Goal: Browse casually: Explore the website without a specific task or goal

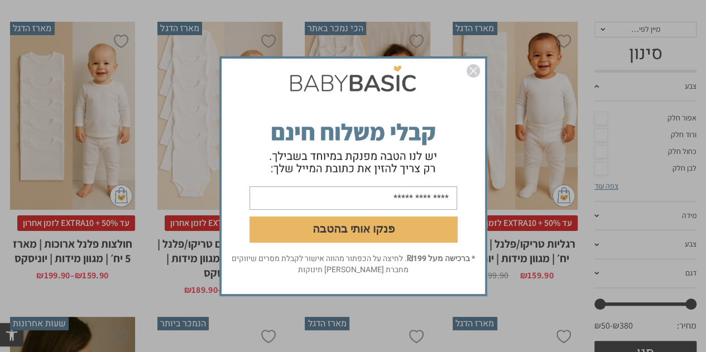
scroll to position [279, 0]
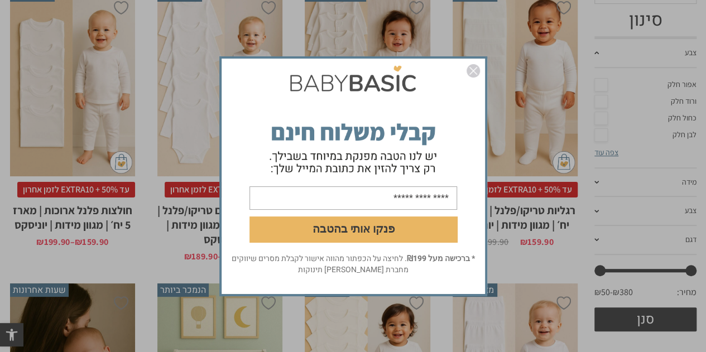
click at [473, 70] on img "סגור" at bounding box center [473, 70] width 13 height 13
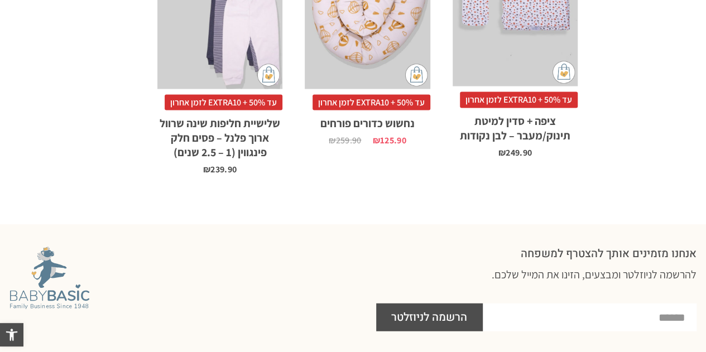
scroll to position [3720, 0]
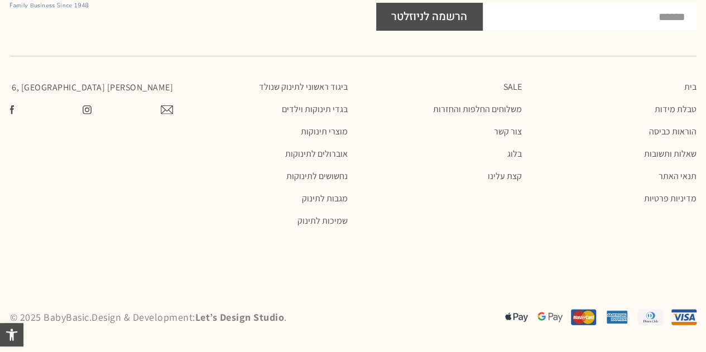
click at [140, 90] on p "[PERSON_NAME] 6, [GEOGRAPHIC_DATA]" at bounding box center [92, 87] width 164 height 12
click at [141, 90] on p "[PERSON_NAME] 6, [GEOGRAPHIC_DATA]" at bounding box center [92, 87] width 164 height 12
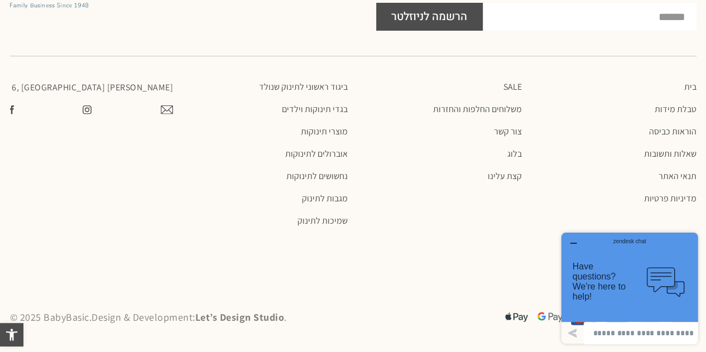
click at [384, 276] on div at bounding box center [353, 266] width 686 height 56
click at [572, 244] on icon "button" at bounding box center [573, 243] width 9 height 9
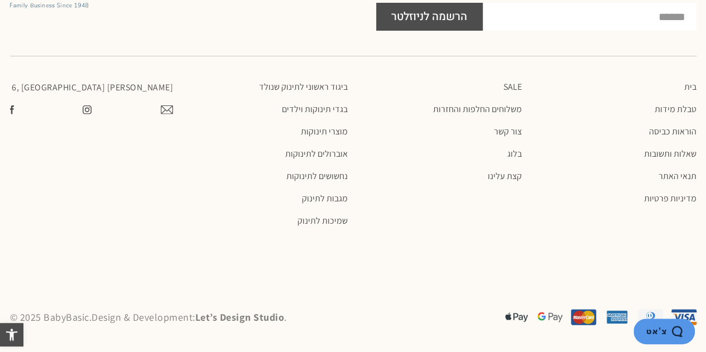
click at [582, 254] on div at bounding box center [353, 266] width 686 height 56
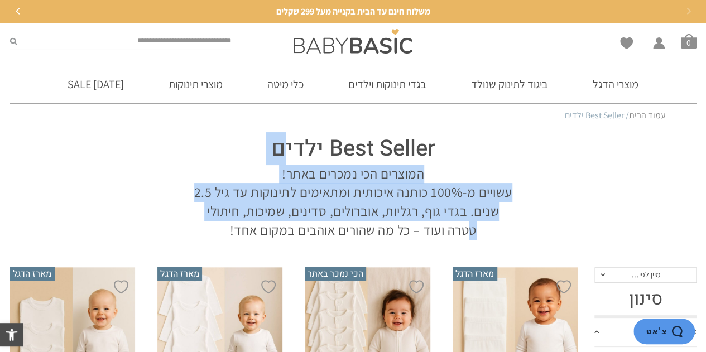
drag, startPoint x: 508, startPoint y: 235, endPoint x: 286, endPoint y: 151, distance: 237.6
click at [286, 151] on div "Best Seller ילדים המוצרים הכי נמכרים באתר! עשויים מ-100% כותנה איכותית ומתאימים…" at bounding box center [353, 184] width 340 height 112
click at [286, 151] on h1 "Best Seller ילדים" at bounding box center [353, 148] width 318 height 31
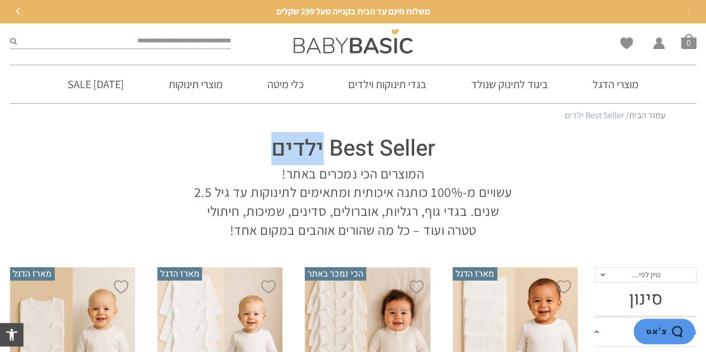
click at [286, 151] on h1 "Best Seller ילדים" at bounding box center [353, 148] width 318 height 31
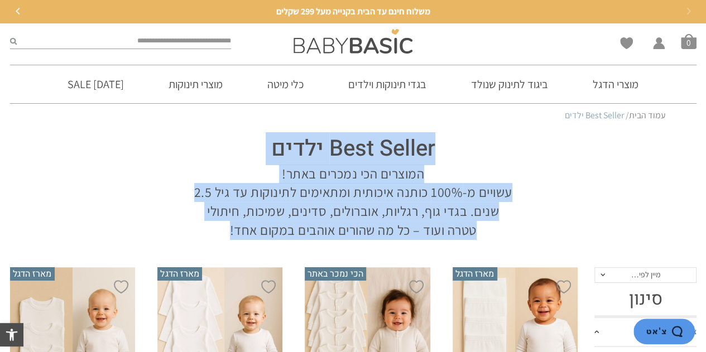
drag, startPoint x: 286, startPoint y: 151, endPoint x: 224, endPoint y: 219, distance: 92.5
click at [224, 219] on div "Best Seller ילדים המוצרים הכי נמכרים באתר! עשויים מ-100% כותנה איכותית ומתאימים…" at bounding box center [353, 184] width 340 height 112
click at [223, 219] on p "המוצרים הכי נמכרים באתר! עשויים מ-100% כותנה איכותית ומתאימים לתינוקות עד גיל 2…" at bounding box center [353, 202] width 318 height 75
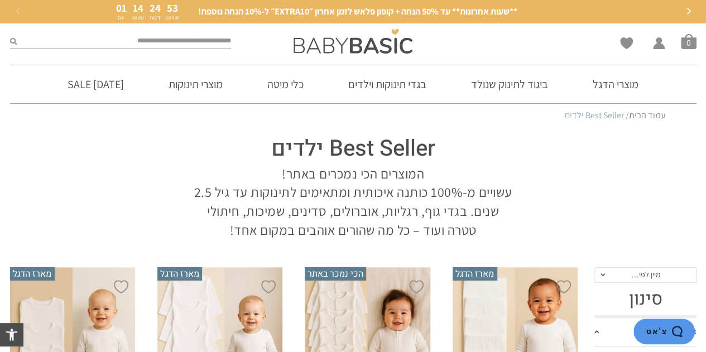
click at [213, 43] on input "search" at bounding box center [124, 41] width 215 height 15
click at [689, 11] on icon "Next" at bounding box center [688, 11] width 4 height 7
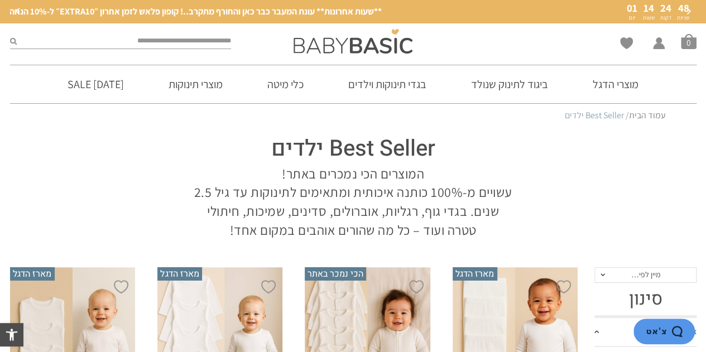
click at [689, 11] on icon "Next" at bounding box center [688, 11] width 4 height 7
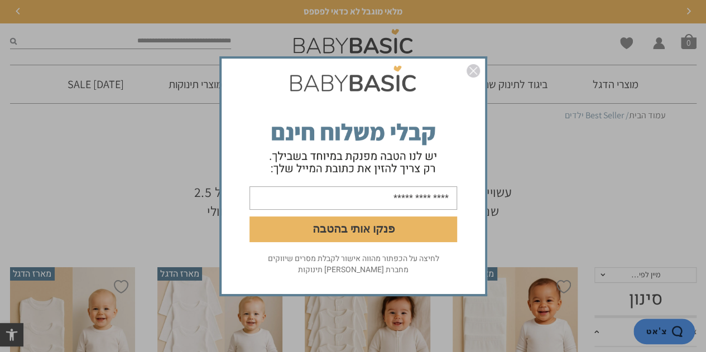
drag, startPoint x: 471, startPoint y: 67, endPoint x: 473, endPoint y: 55, distance: 11.8
click at [471, 67] on img "סגור" at bounding box center [473, 70] width 13 height 13
